Goal: Transaction & Acquisition: Purchase product/service

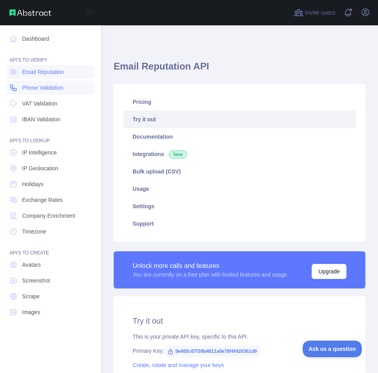
scroll to position [249, 0]
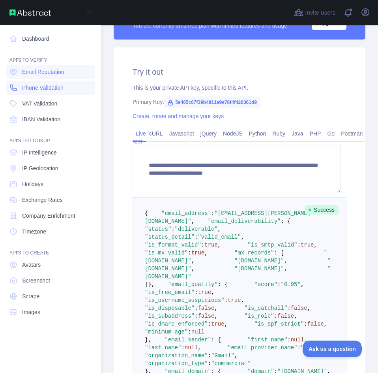
click at [30, 88] on span "Phone Validation" at bounding box center [42, 88] width 41 height 8
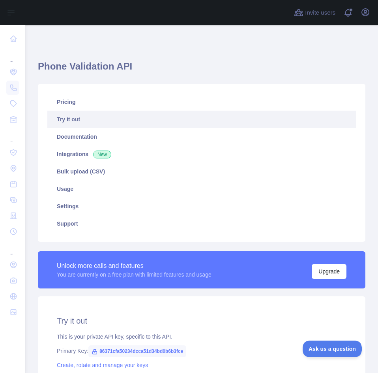
click at [70, 66] on h1 "Phone Validation API" at bounding box center [202, 69] width 328 height 19
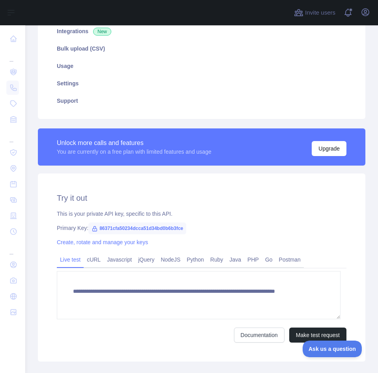
scroll to position [158, 0]
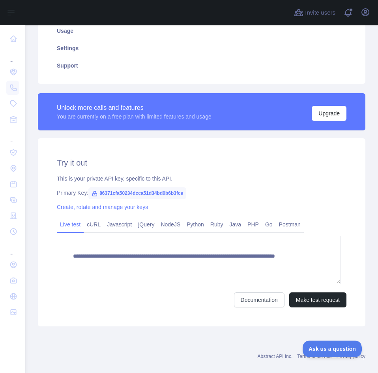
click at [110, 192] on span "86371cfa50234dcca51d34bd0b6b3fce" at bounding box center [137, 193] width 98 height 12
click at [109, 194] on span "86371cfa50234dcca51d34bd0b6b3fce" at bounding box center [137, 193] width 98 height 12
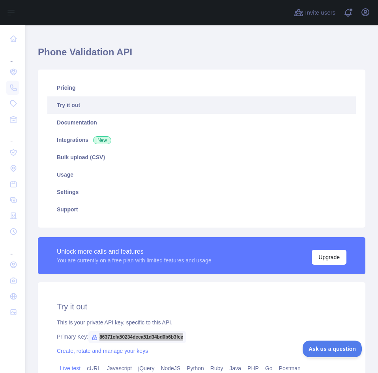
scroll to position [0, 0]
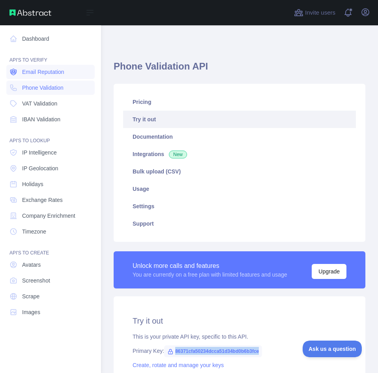
click at [14, 67] on link "Email Reputation" at bounding box center [50, 72] width 88 height 14
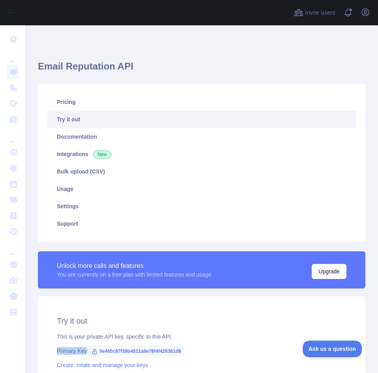
drag, startPoint x: 57, startPoint y: 350, endPoint x: 84, endPoint y: 349, distance: 27.7
click at [84, 349] on div "Primary Key: 5e465c67f39b4811a9e78f4f426361d9" at bounding box center [202, 351] width 290 height 8
copy div "Primary Key"
click at [329, 10] on span "Invite users" at bounding box center [320, 12] width 30 height 9
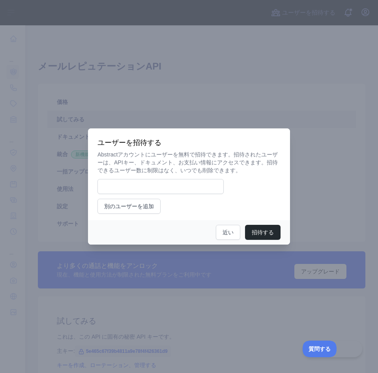
click at [334, 134] on div at bounding box center [189, 186] width 378 height 373
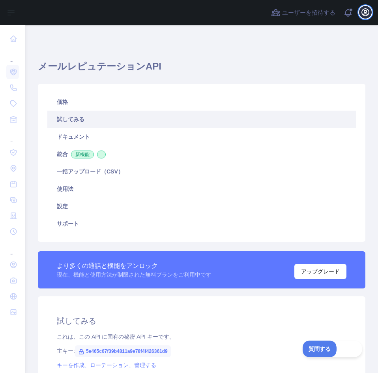
click at [365, 13] on icon "button" at bounding box center [365, 12] width 7 height 7
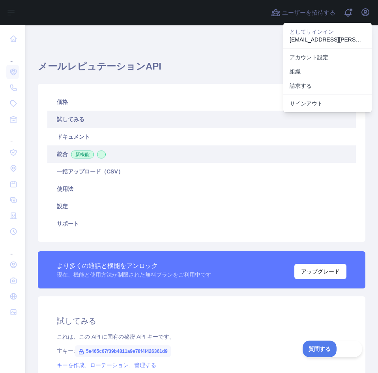
click at [60, 156] on font "統合" at bounding box center [62, 154] width 11 height 6
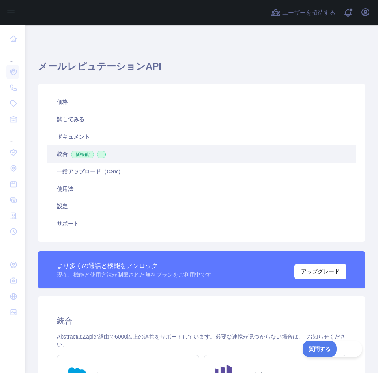
click at [60, 156] on font "統合" at bounding box center [62, 154] width 11 height 6
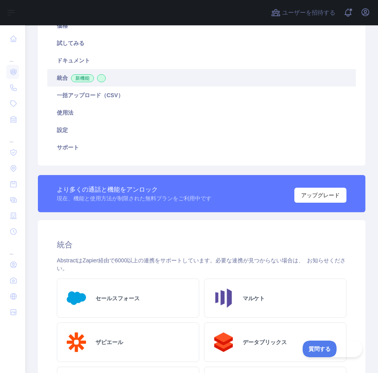
scroll to position [62, 0]
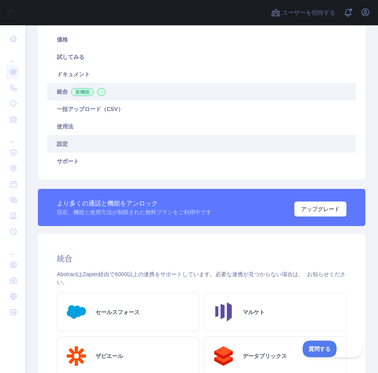
click at [60, 142] on font "設定" at bounding box center [62, 144] width 11 height 6
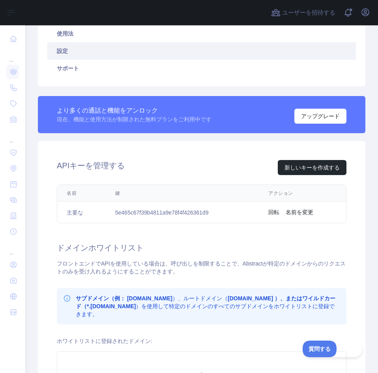
scroll to position [141, 0]
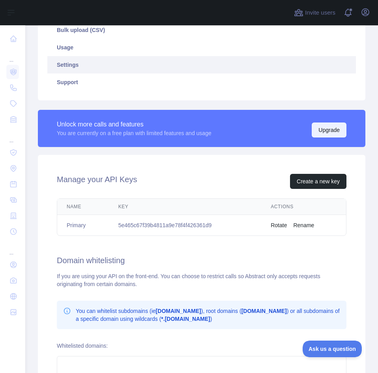
click at [315, 132] on button "Upgrade" at bounding box center [329, 129] width 35 height 15
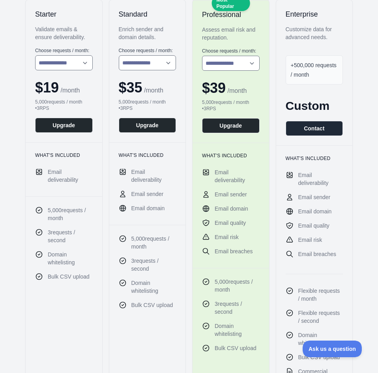
scroll to position [79, 0]
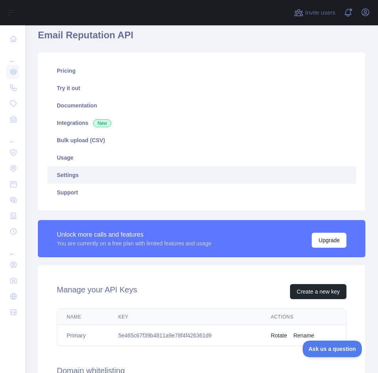
scroll to position [39, 0]
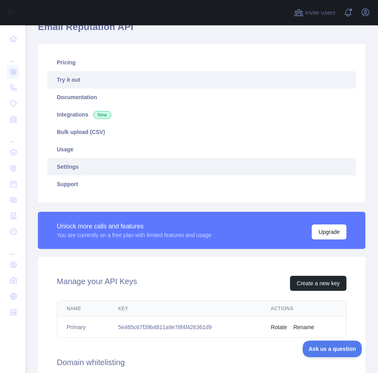
click at [74, 83] on link "Try it out" at bounding box center [201, 79] width 309 height 17
